Goal: Information Seeking & Learning: Learn about a topic

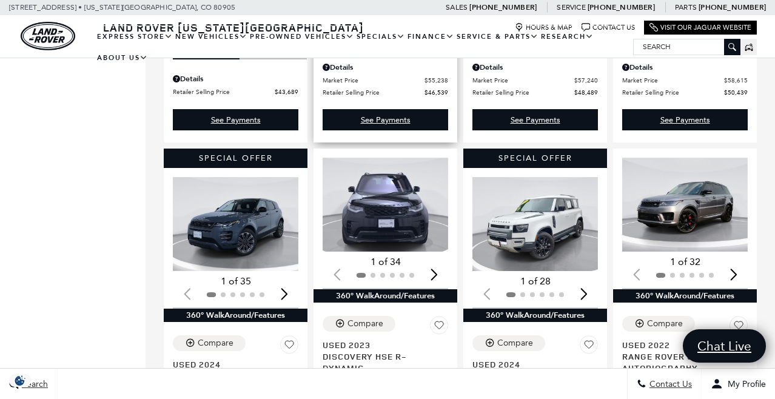
scroll to position [937, 0]
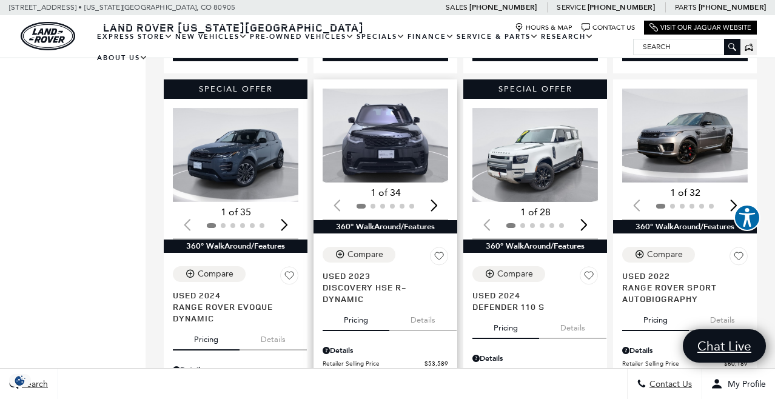
click at [438, 199] on div "Next slide" at bounding box center [434, 205] width 16 height 27
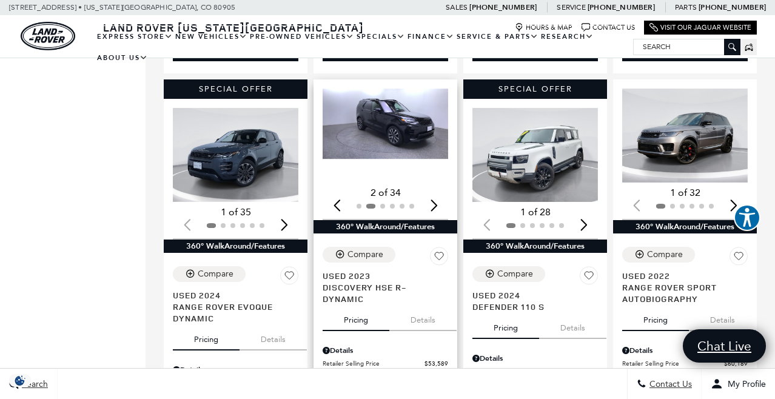
click at [437, 196] on div "Next slide" at bounding box center [434, 205] width 16 height 27
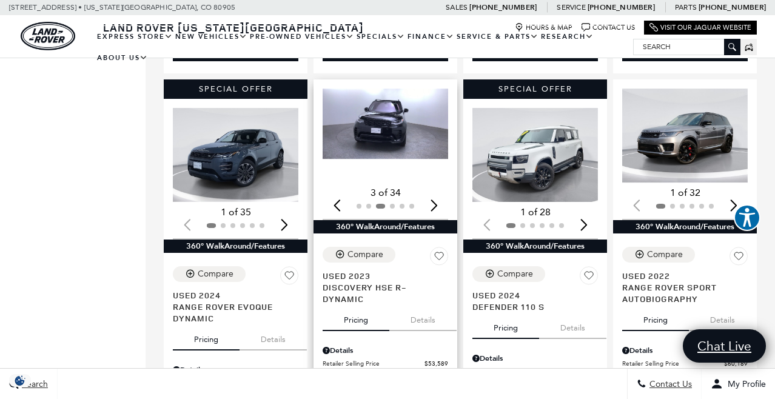
click at [437, 196] on div "Next slide" at bounding box center [434, 205] width 16 height 27
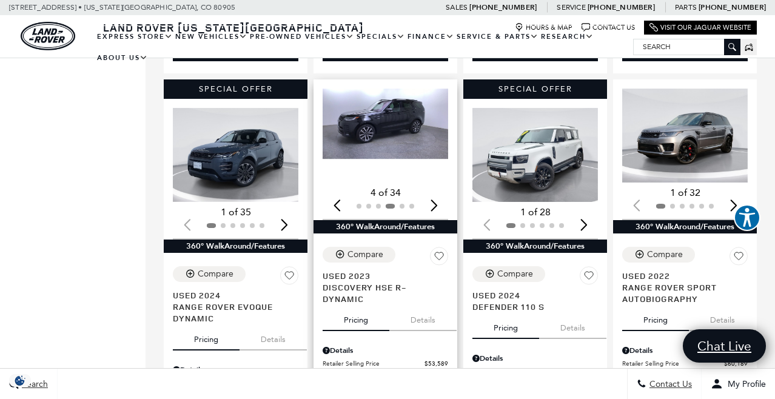
click at [437, 196] on div "Next slide" at bounding box center [434, 205] width 16 height 27
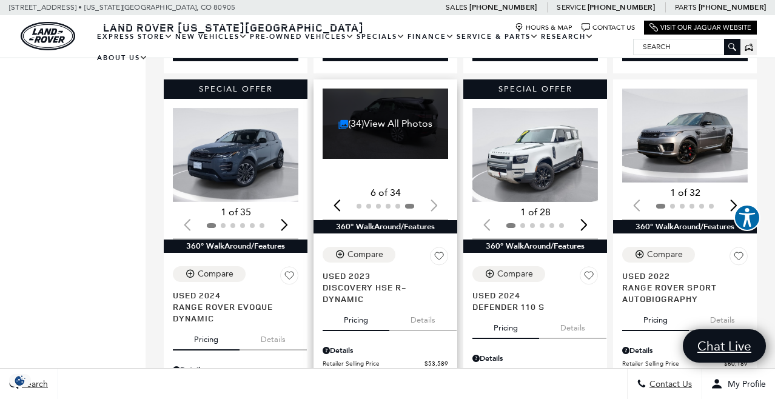
click at [437, 200] on div at bounding box center [386, 206] width 126 height 13
click at [377, 108] on div "(34) View All Photos" at bounding box center [386, 124] width 126 height 70
click at [377, 118] on link "(34) View All Photos" at bounding box center [386, 124] width 94 height 12
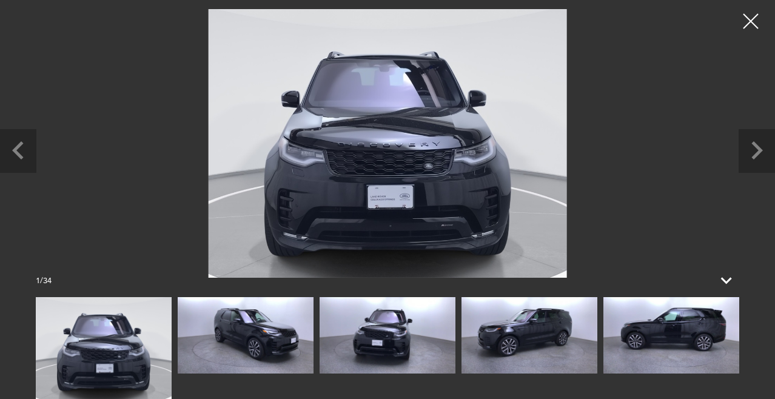
click at [701, 338] on img at bounding box center [672, 335] width 136 height 76
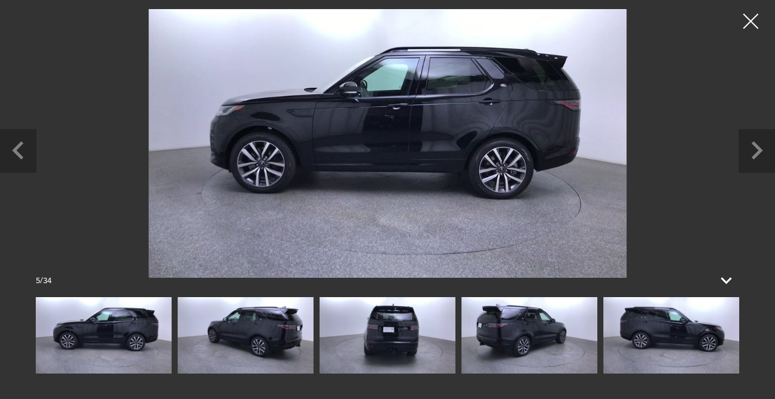
click at [701, 338] on img at bounding box center [672, 335] width 136 height 76
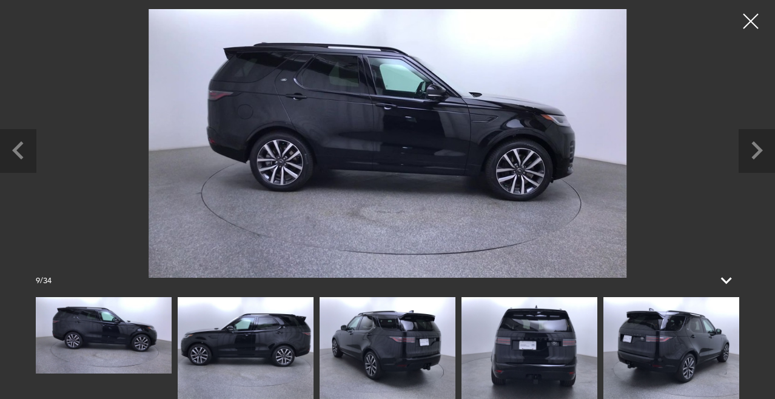
click at [701, 338] on img at bounding box center [672, 348] width 136 height 102
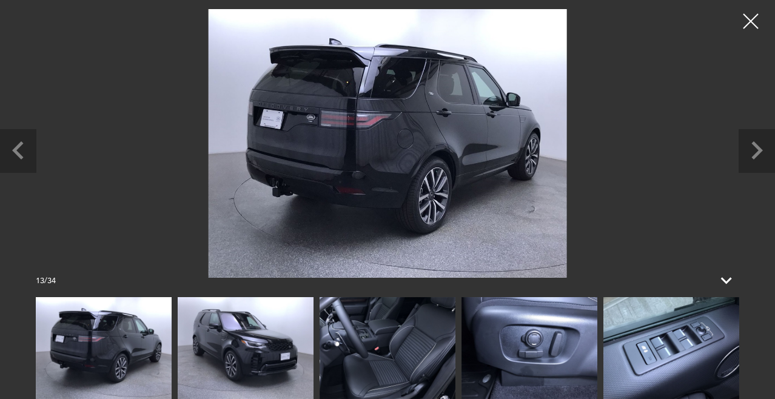
click at [397, 345] on img at bounding box center [388, 348] width 136 height 102
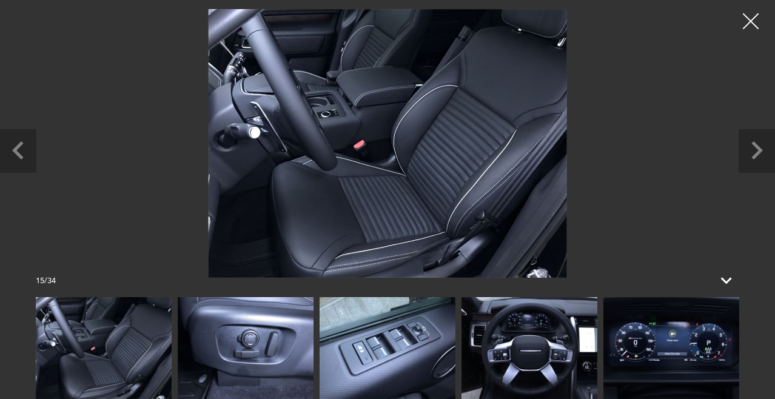
click at [746, 19] on div at bounding box center [751, 21] width 32 height 32
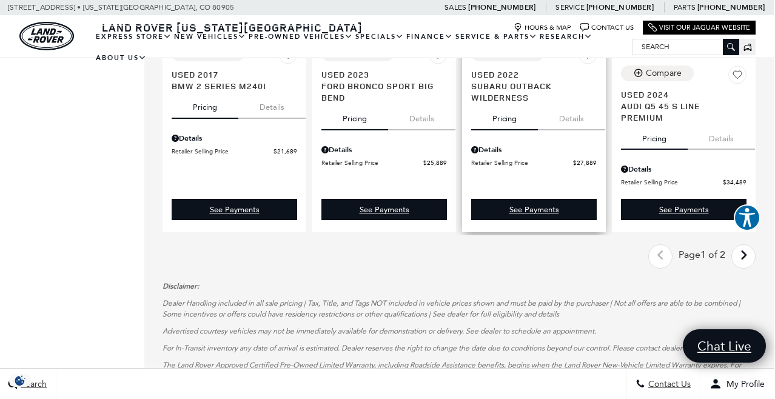
scroll to position [1851, 1]
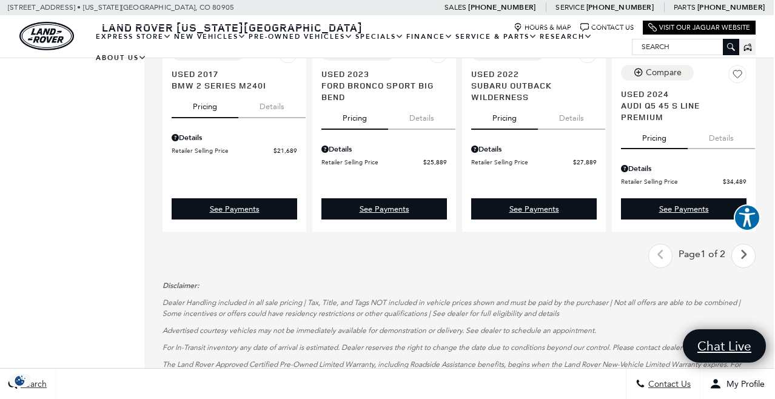
click at [744, 260] on icon "next page" at bounding box center [744, 254] width 8 height 19
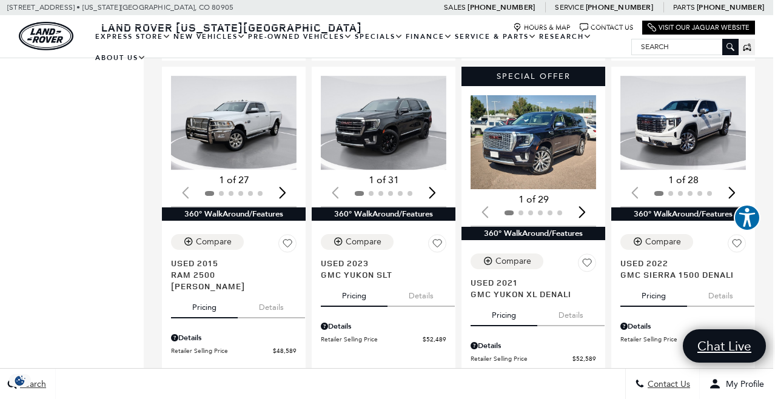
scroll to position [590, 2]
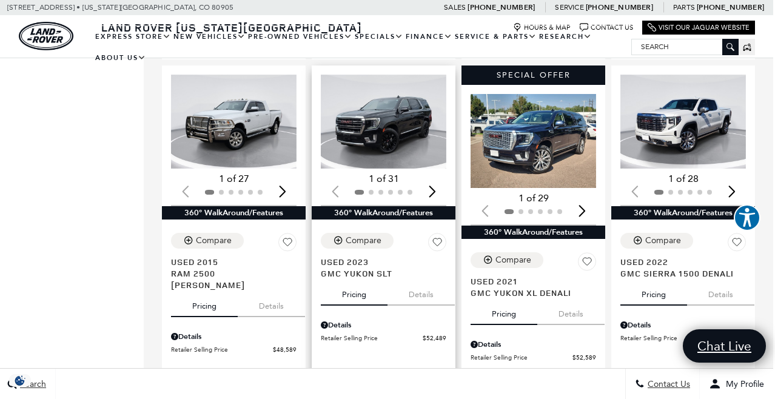
click at [414, 279] on button "Details" at bounding box center [421, 292] width 67 height 27
click at [436, 178] on div "Next slide" at bounding box center [432, 191] width 16 height 27
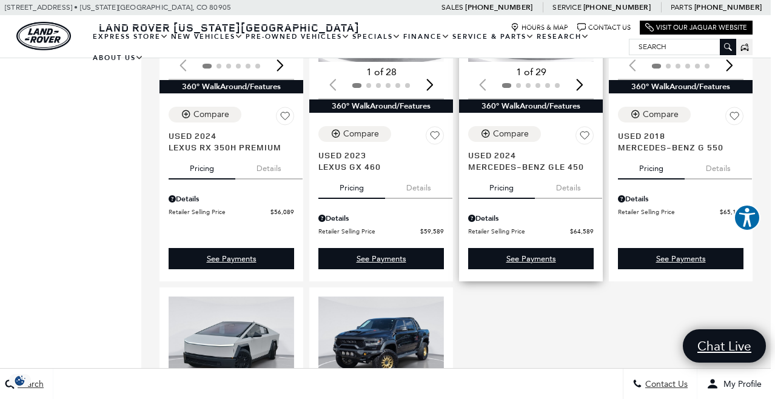
scroll to position [1066, 4]
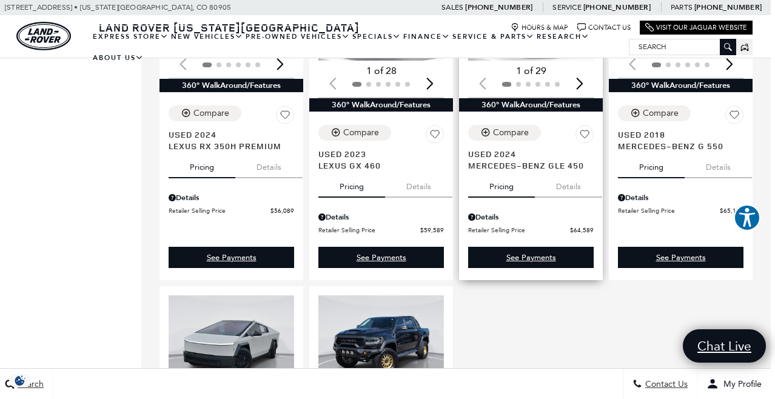
click at [562, 178] on button "Details" at bounding box center [568, 184] width 67 height 27
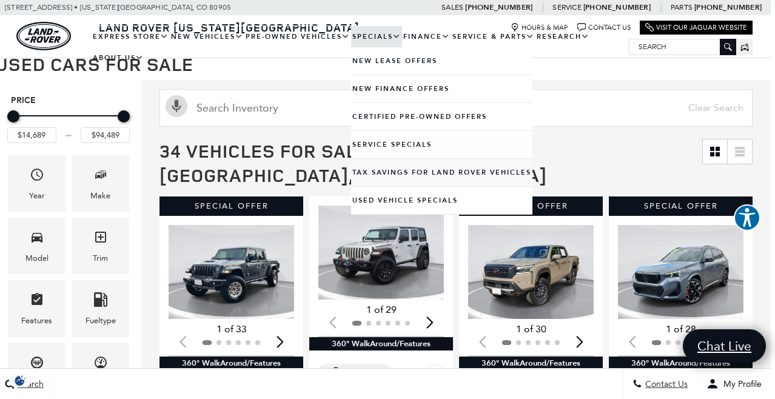
scroll to position [206, 4]
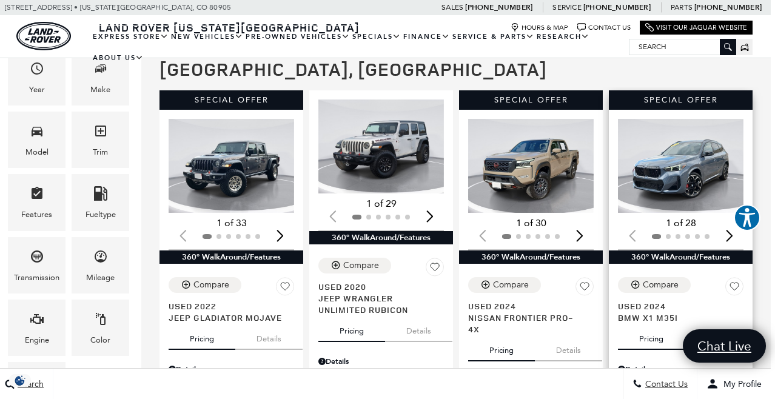
click at [729, 222] on div "Next slide" at bounding box center [729, 235] width 16 height 27
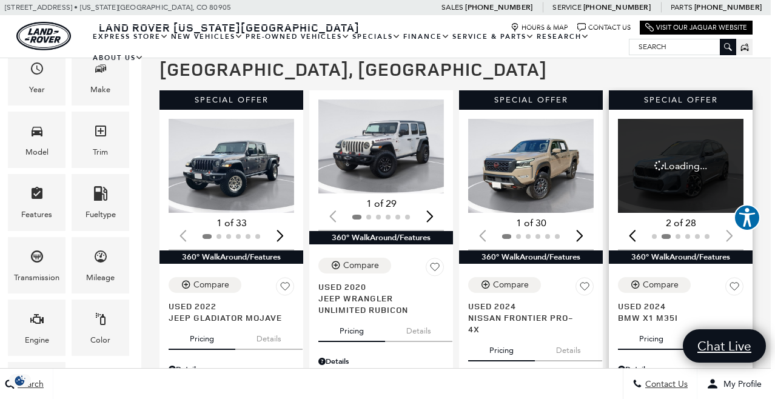
click at [729, 230] on div at bounding box center [681, 236] width 126 height 13
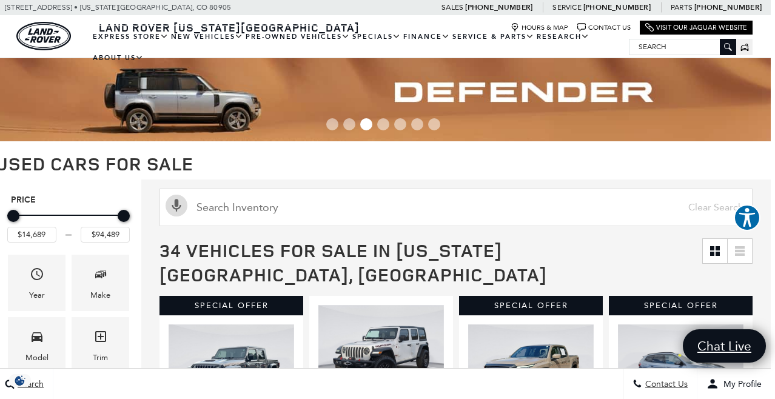
scroll to position [0, 4]
